Goal: Obtain resource: Obtain resource

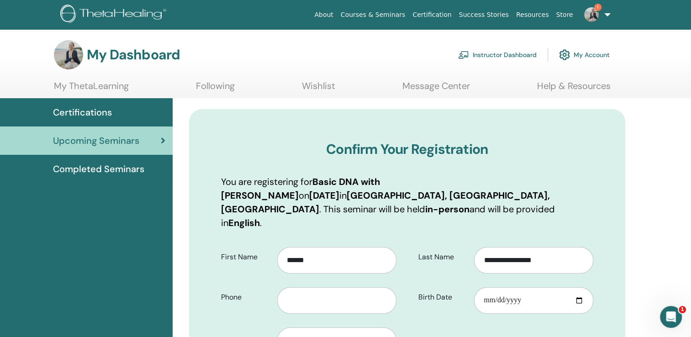
click at [495, 54] on link "Instructor Dashboard" at bounding box center [497, 55] width 79 height 20
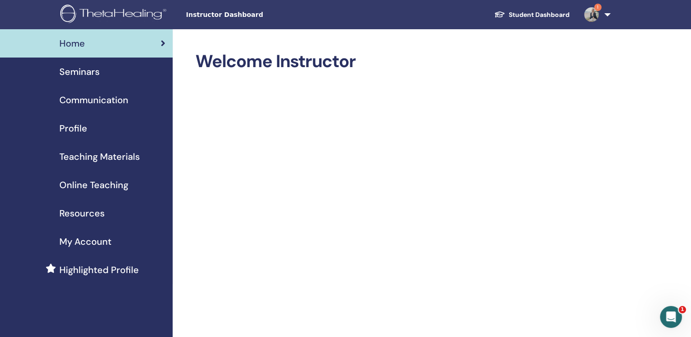
click at [75, 152] on span "Teaching Materials" at bounding box center [99, 157] width 80 height 14
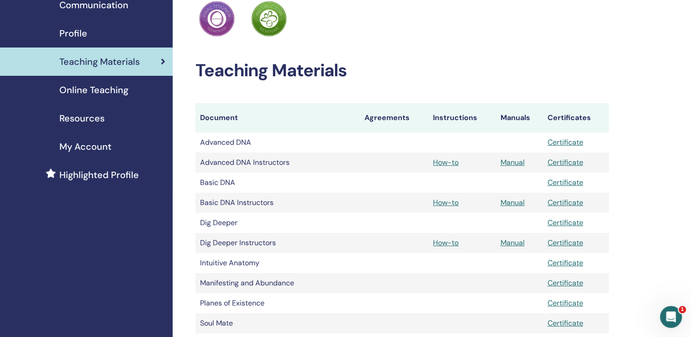
scroll to position [97, 0]
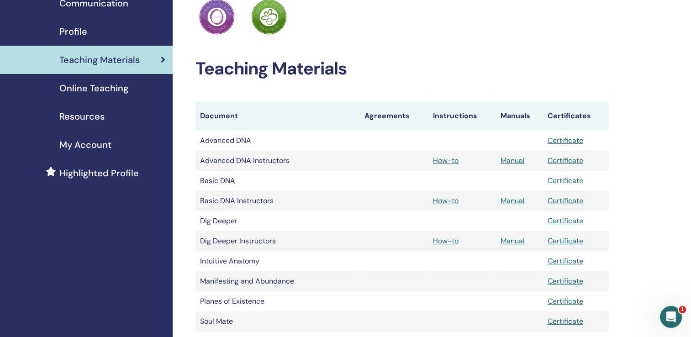
click at [567, 182] on link "Certificate" at bounding box center [566, 181] width 36 height 10
click at [670, 81] on div "My Certifications ThetaHealing Practitioner ThetaHealing Instructor Teaching Ma…" at bounding box center [432, 256] width 518 height 649
click at [454, 202] on link "How-to" at bounding box center [446, 201] width 26 height 10
